Goal: Obtain resource: Download file/media

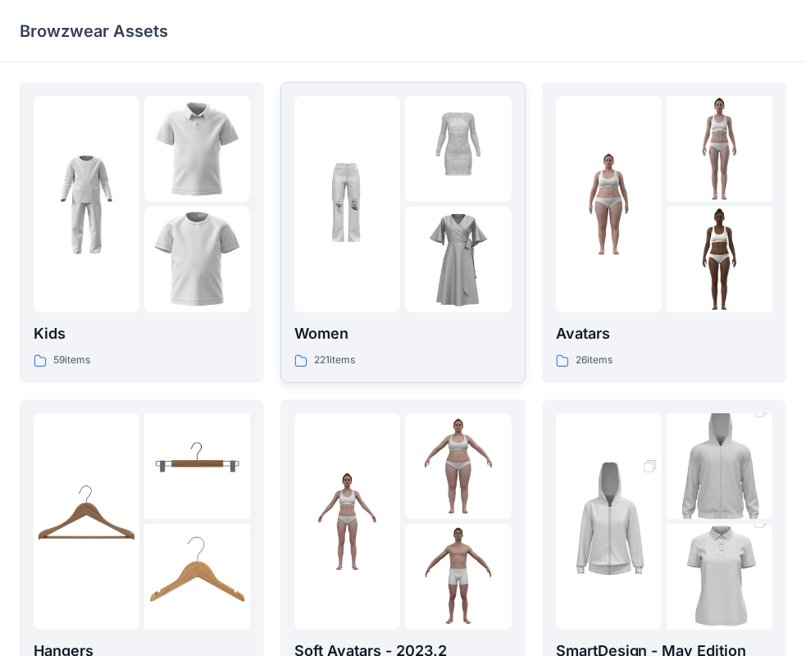
click at [318, 328] on p "Women" at bounding box center [402, 333] width 217 height 23
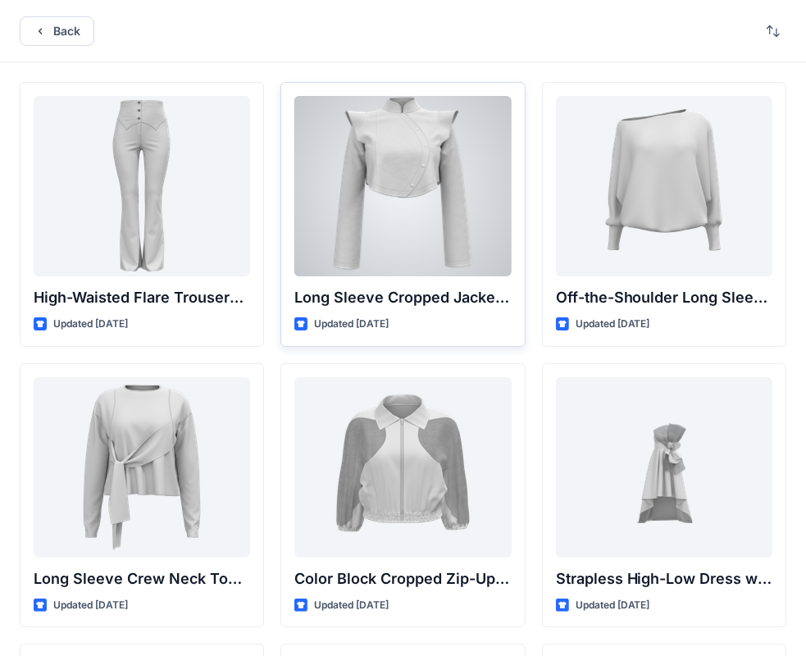
click at [433, 149] on div at bounding box center [402, 186] width 217 height 180
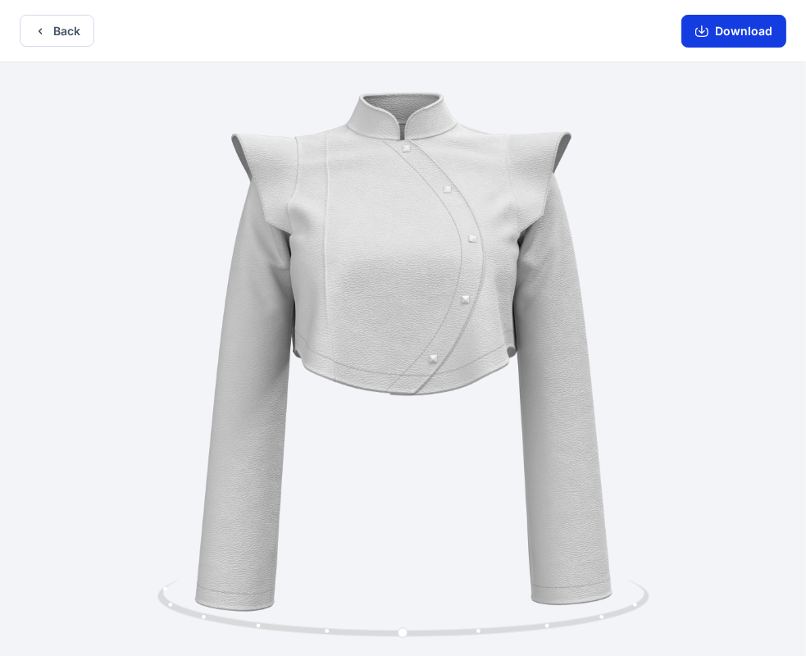
click at [740, 30] on button "Download" at bounding box center [734, 31] width 105 height 33
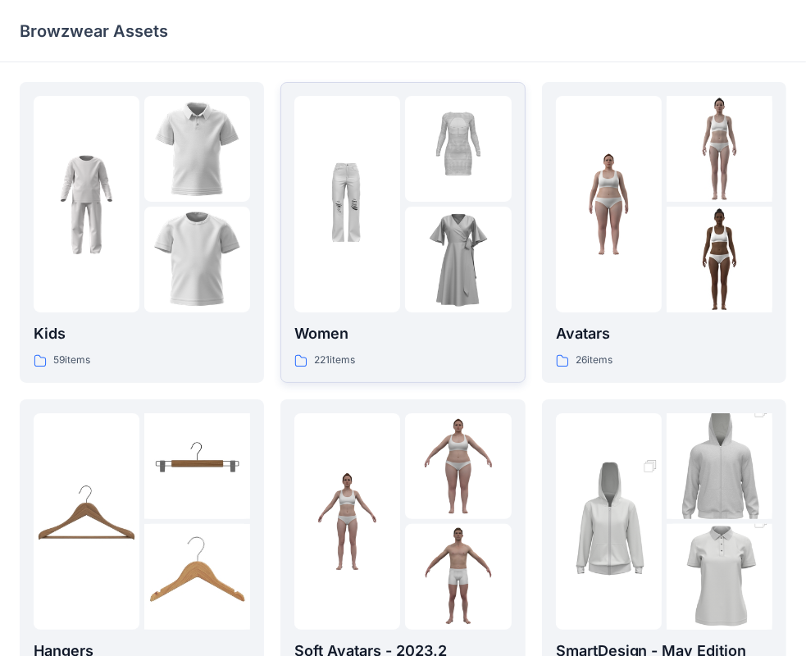
click at [321, 335] on p "Women" at bounding box center [402, 333] width 217 height 23
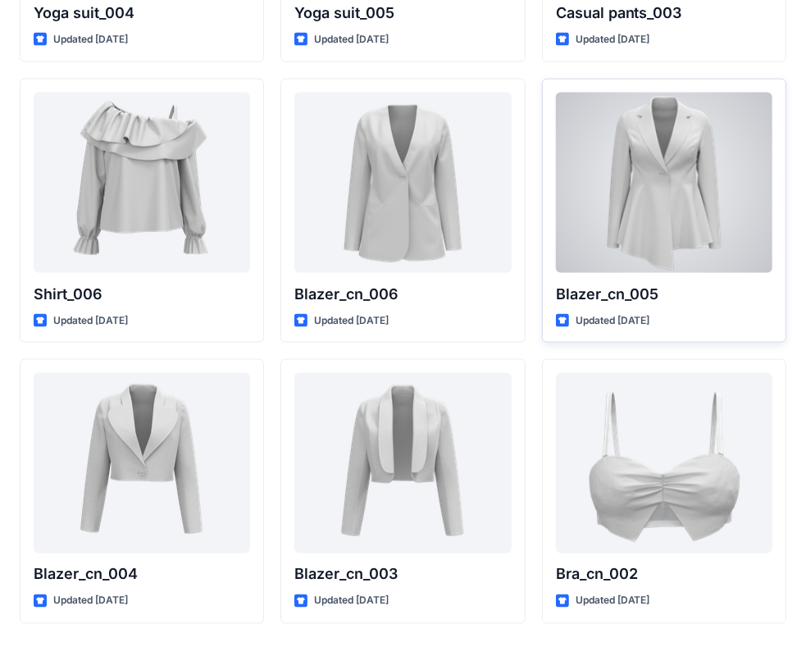
scroll to position [9590, 0]
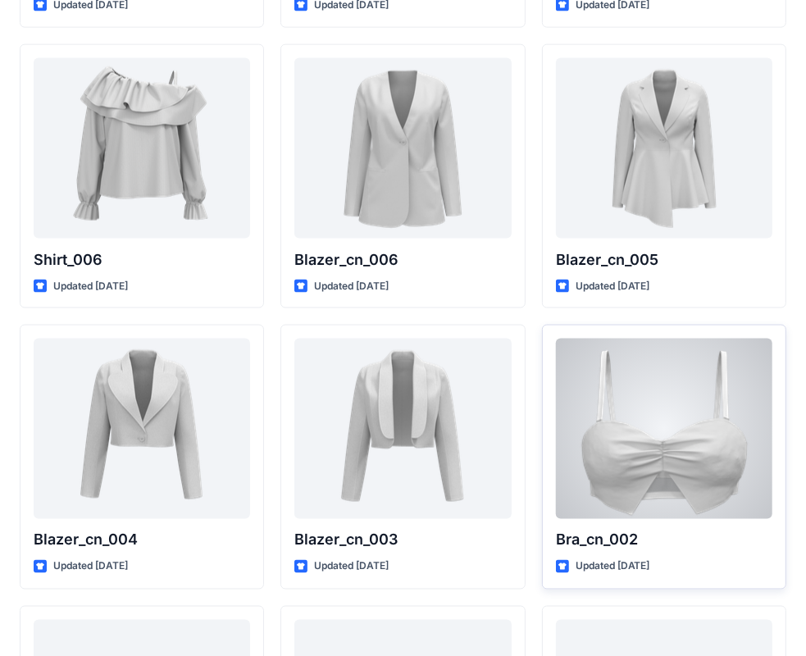
click at [676, 449] on div at bounding box center [664, 429] width 217 height 180
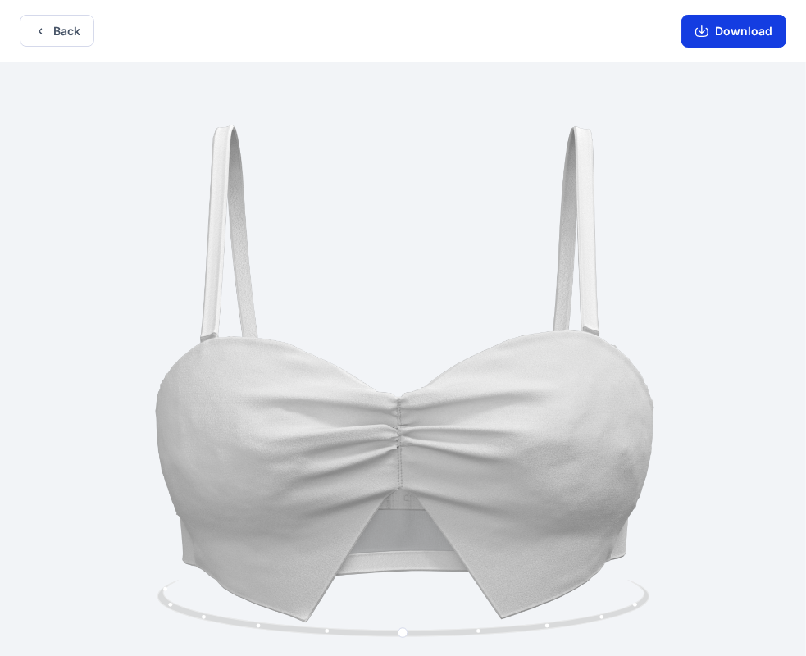
click at [725, 34] on button "Download" at bounding box center [734, 31] width 105 height 33
